Goal: Information Seeking & Learning: Learn about a topic

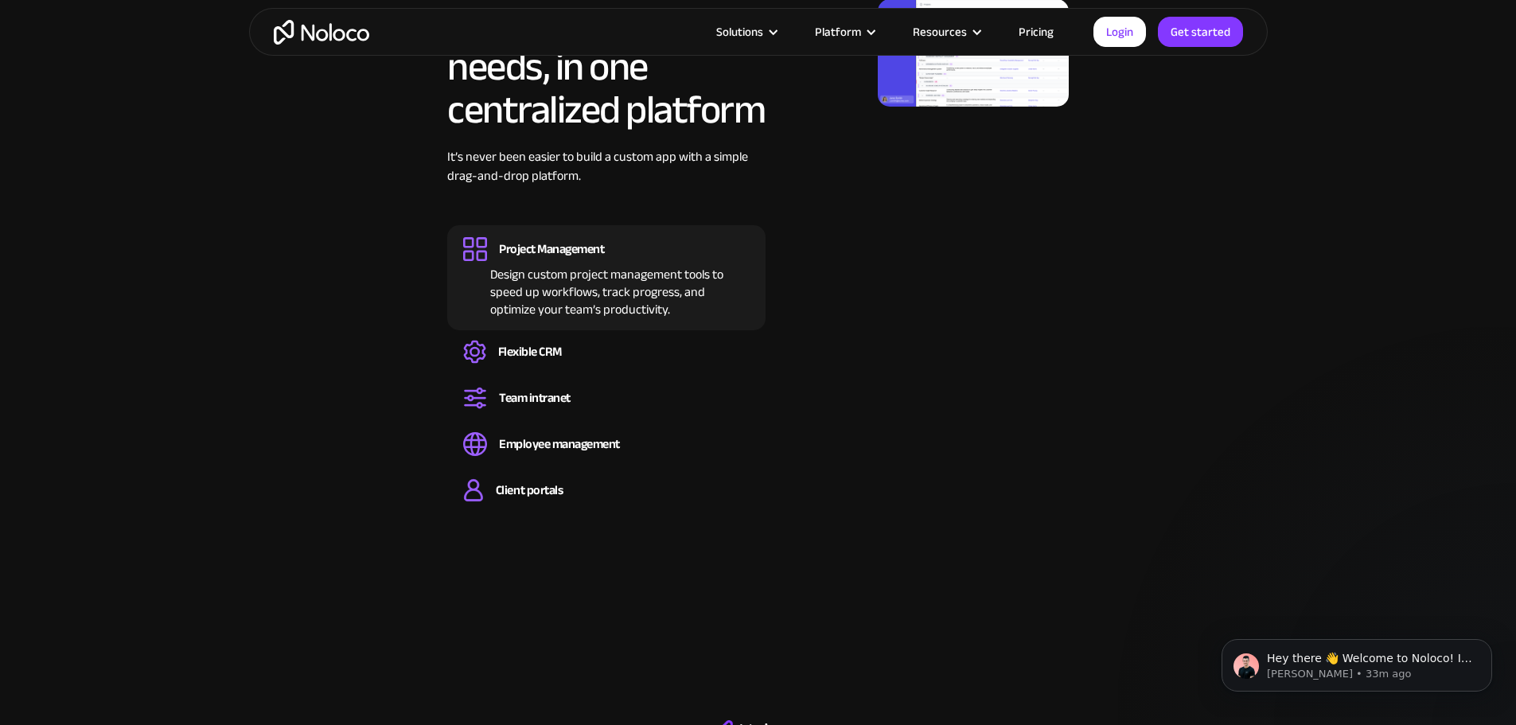
scroll to position [1672, 0]
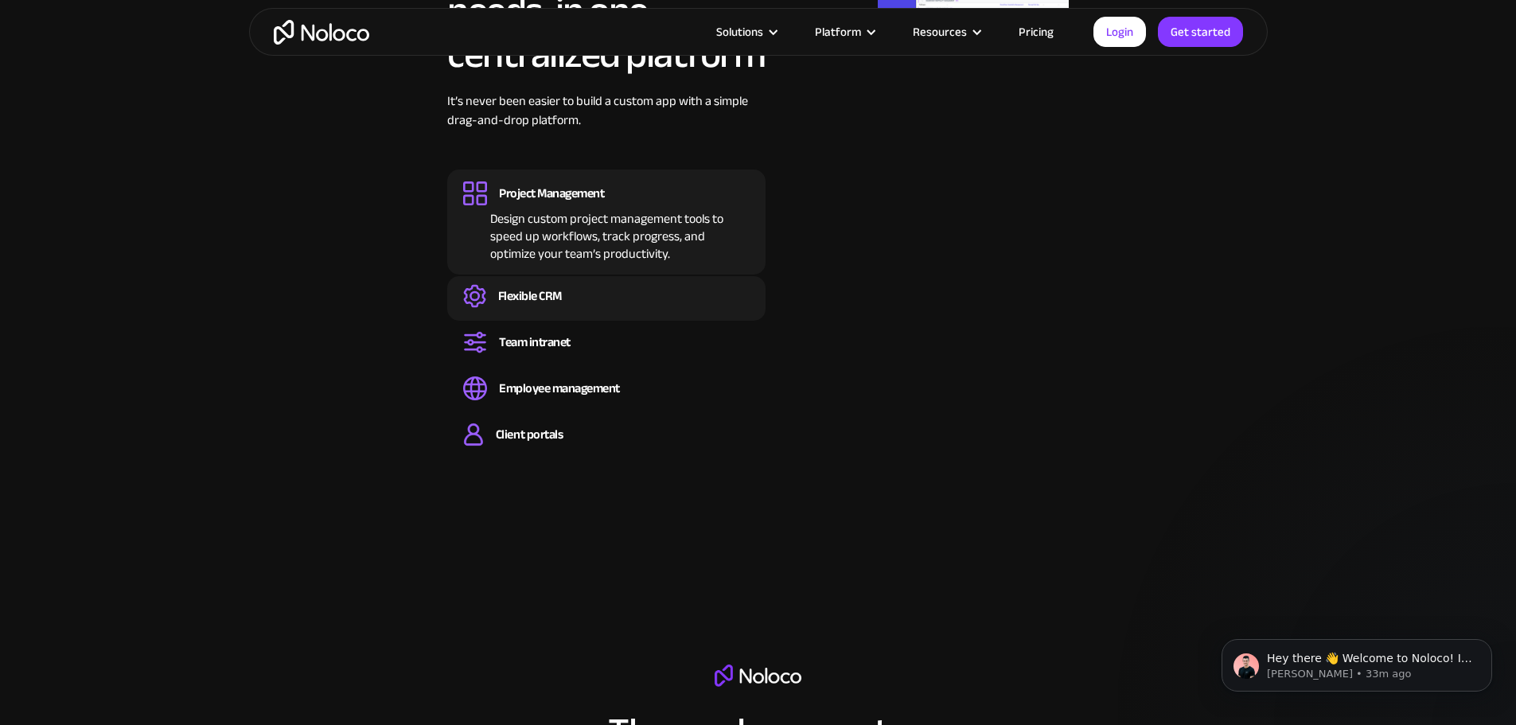
click at [537, 305] on div "Flexible CRM" at bounding box center [530, 296] width 64 height 18
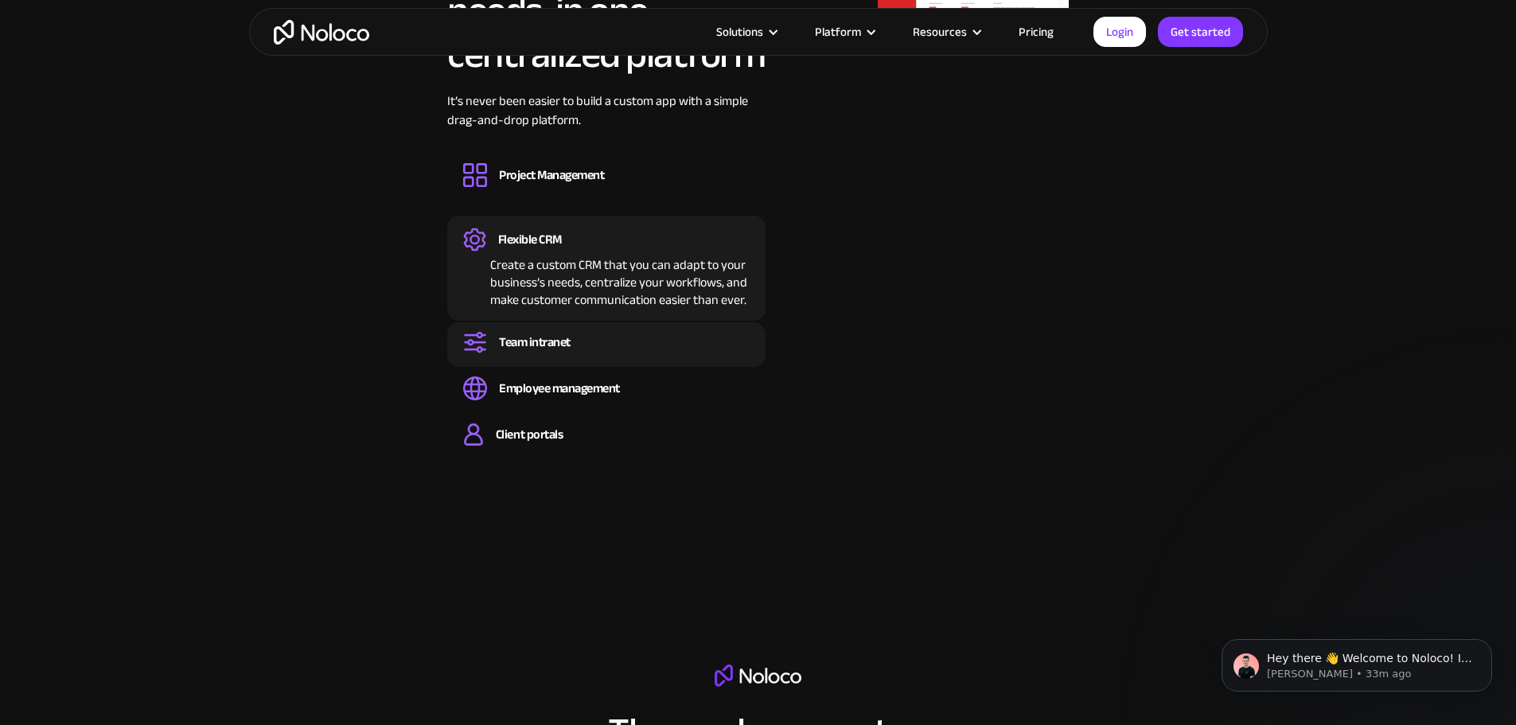
click at [549, 351] on div "Team intranet" at bounding box center [535, 343] width 72 height 18
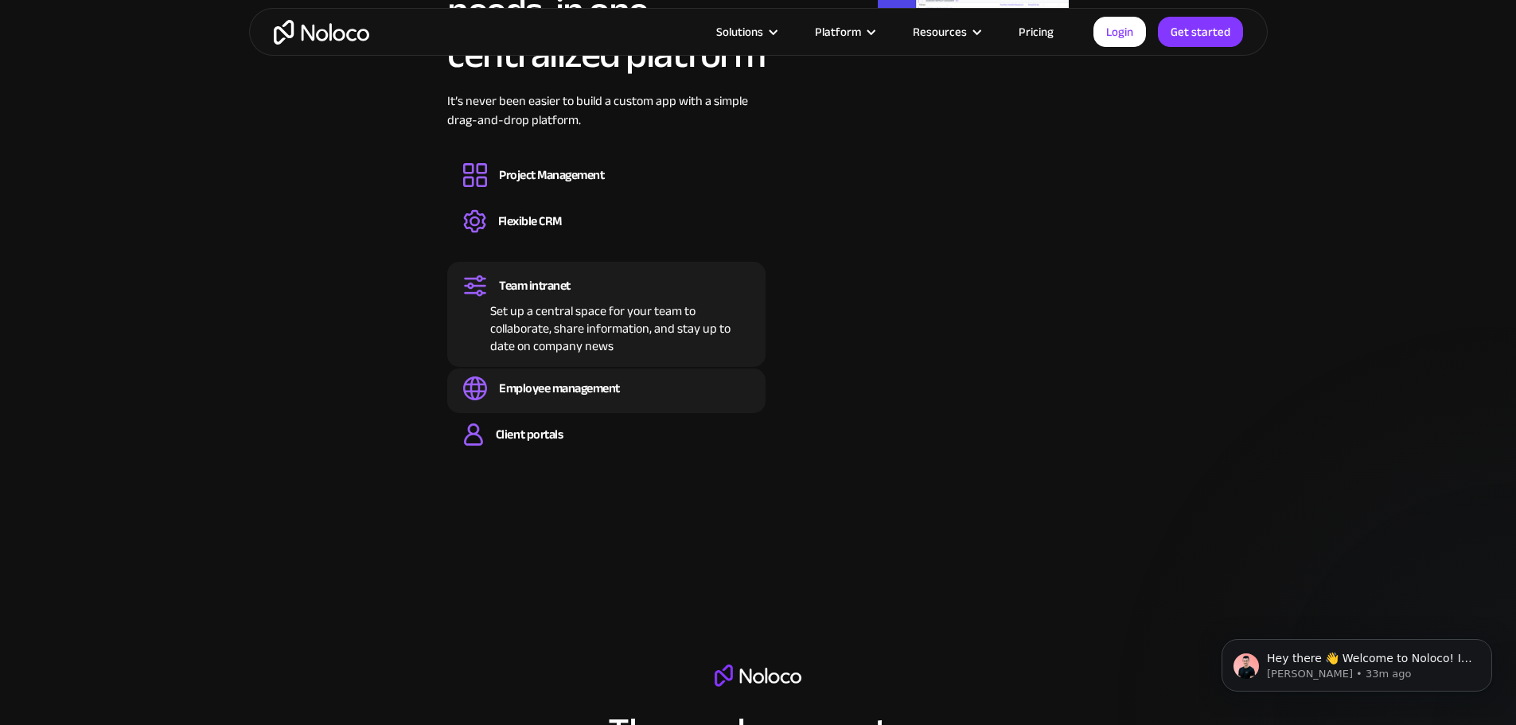
click at [549, 397] on div "Employee management" at bounding box center [559, 389] width 121 height 18
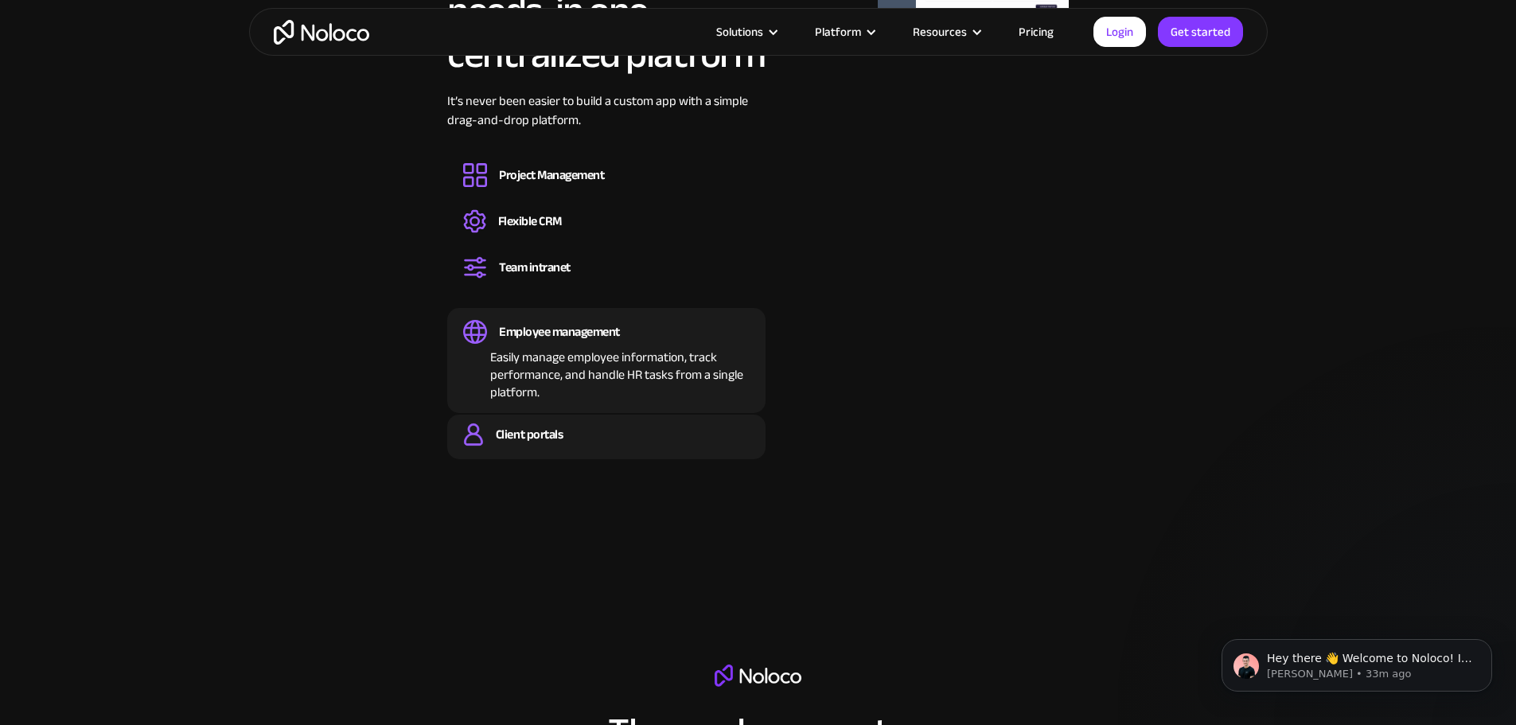
click at [540, 443] on div "Client portals" at bounding box center [529, 435] width 67 height 18
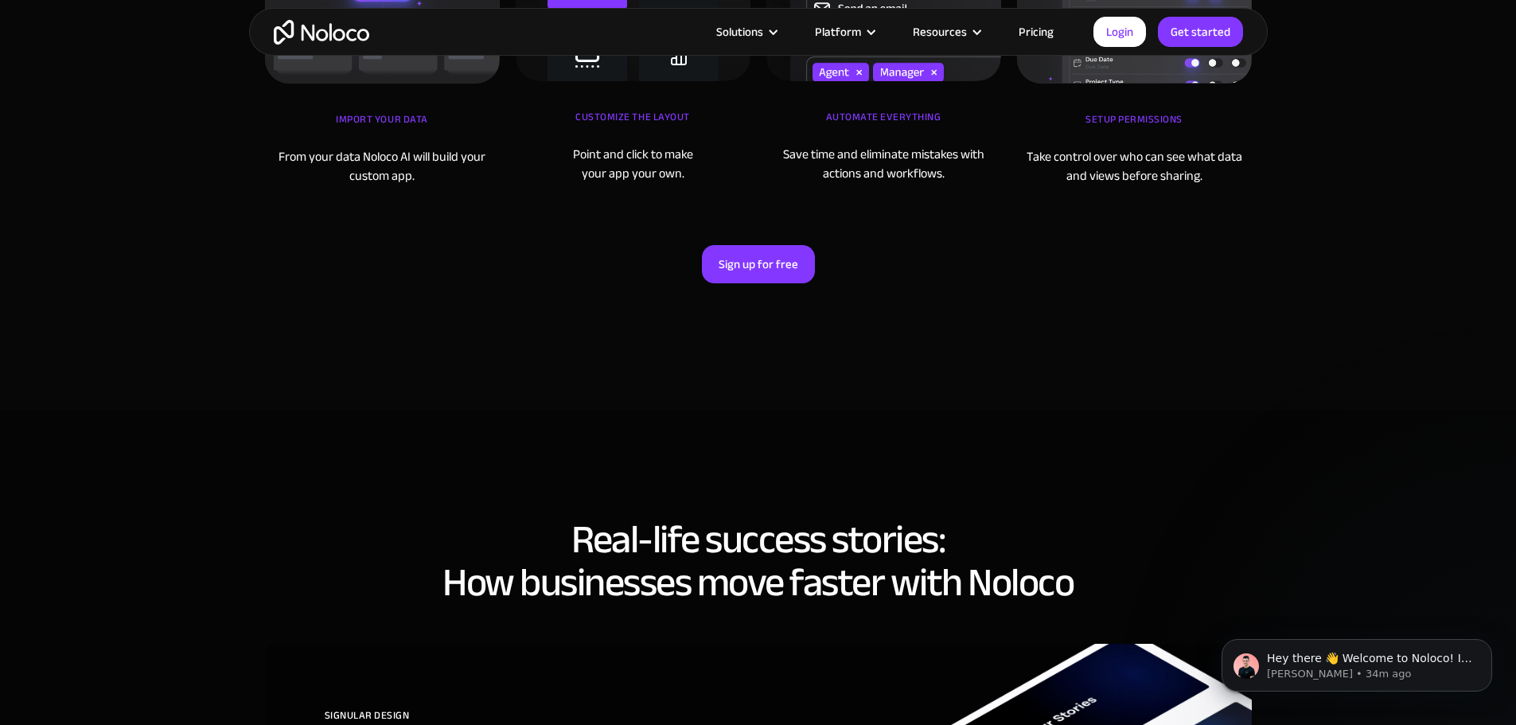
scroll to position [5890, 0]
